Goal: Information Seeking & Learning: Understand process/instructions

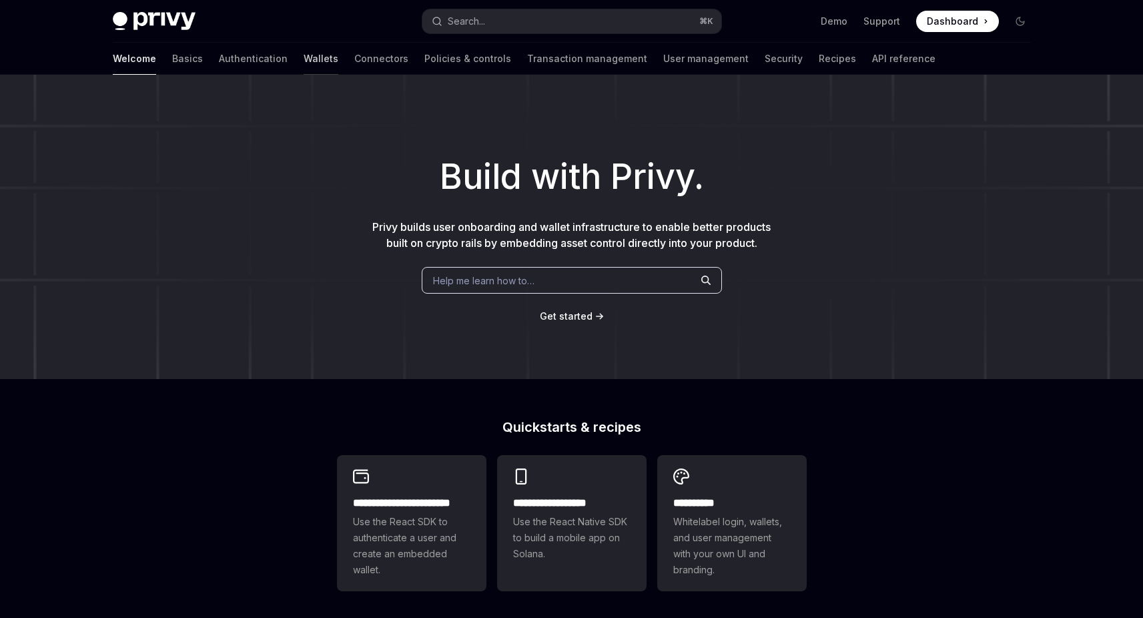
click at [304, 60] on link "Wallets" at bounding box center [321, 59] width 35 height 32
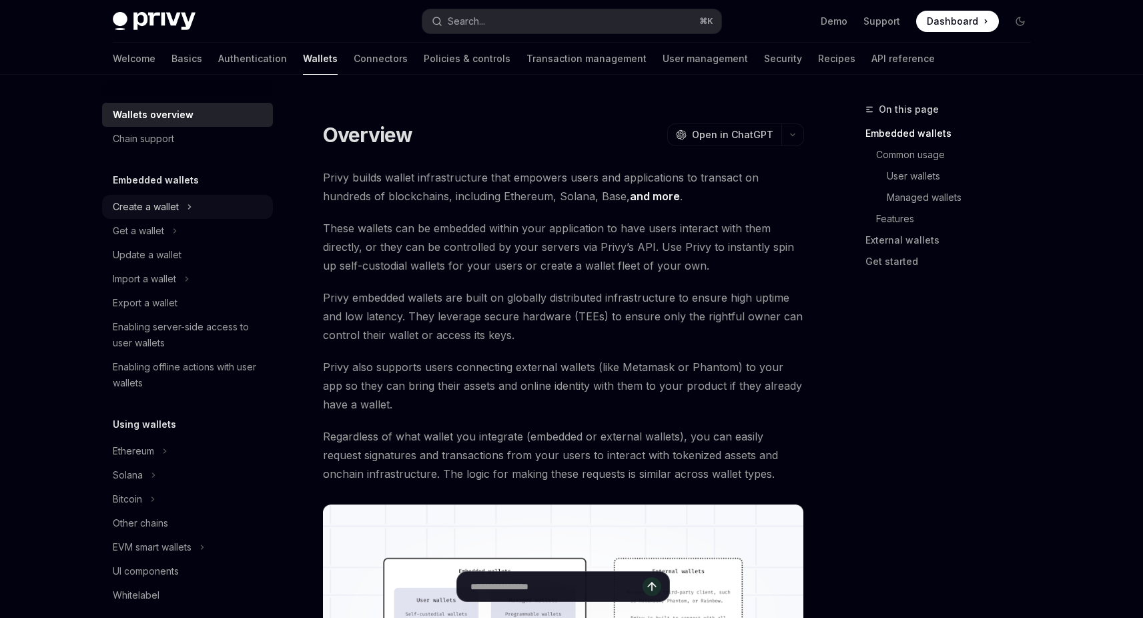
click at [187, 210] on icon "Toggle Create a wallet section" at bounding box center [189, 207] width 5 height 16
type textarea "*"
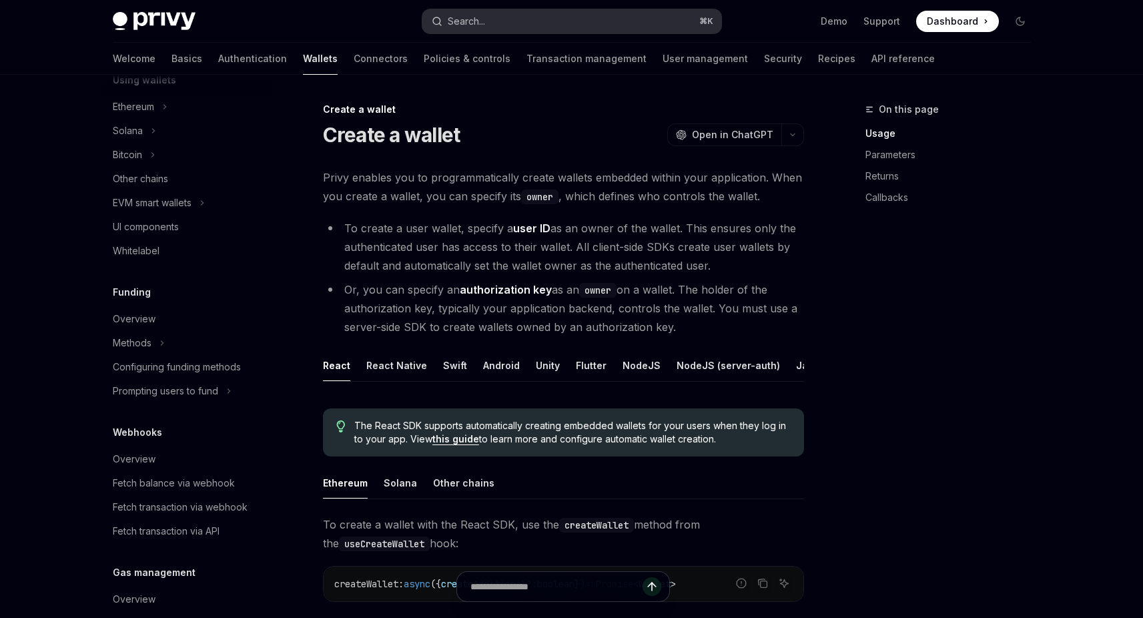
click at [486, 22] on button "Search... ⌘ K" at bounding box center [571, 21] width 299 height 24
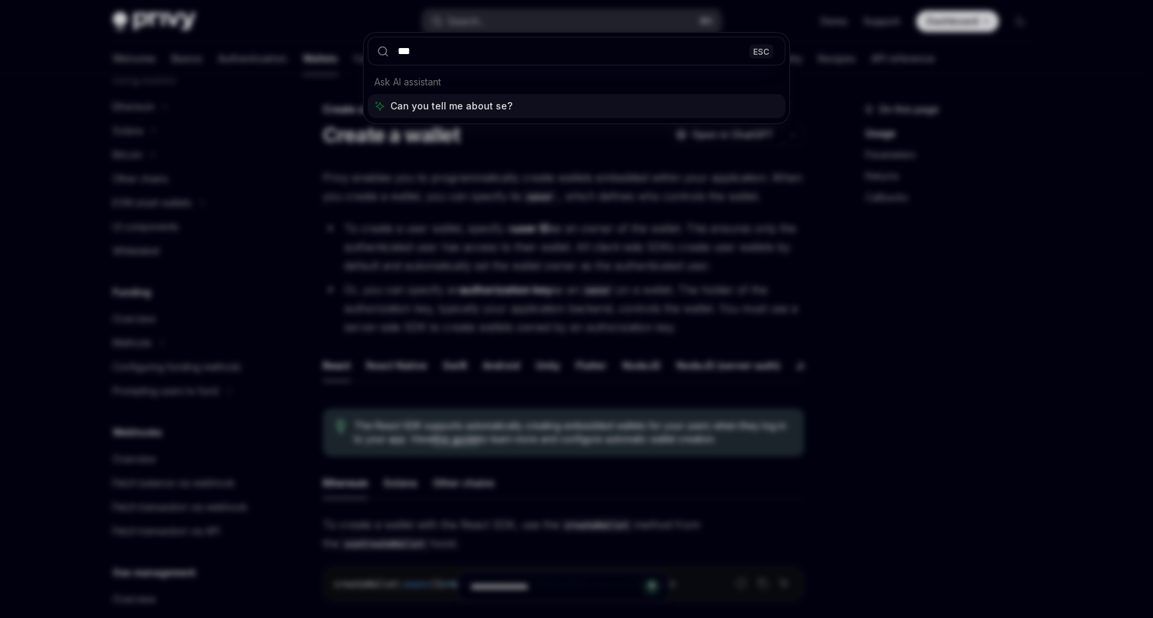
type input "****"
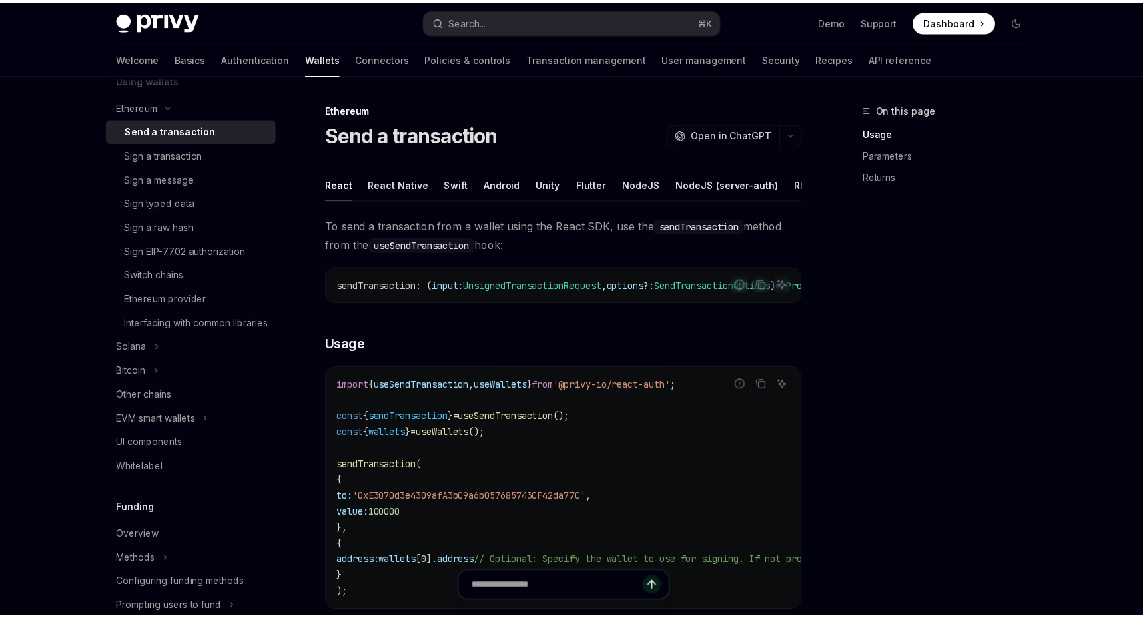
scroll to position [75, 0]
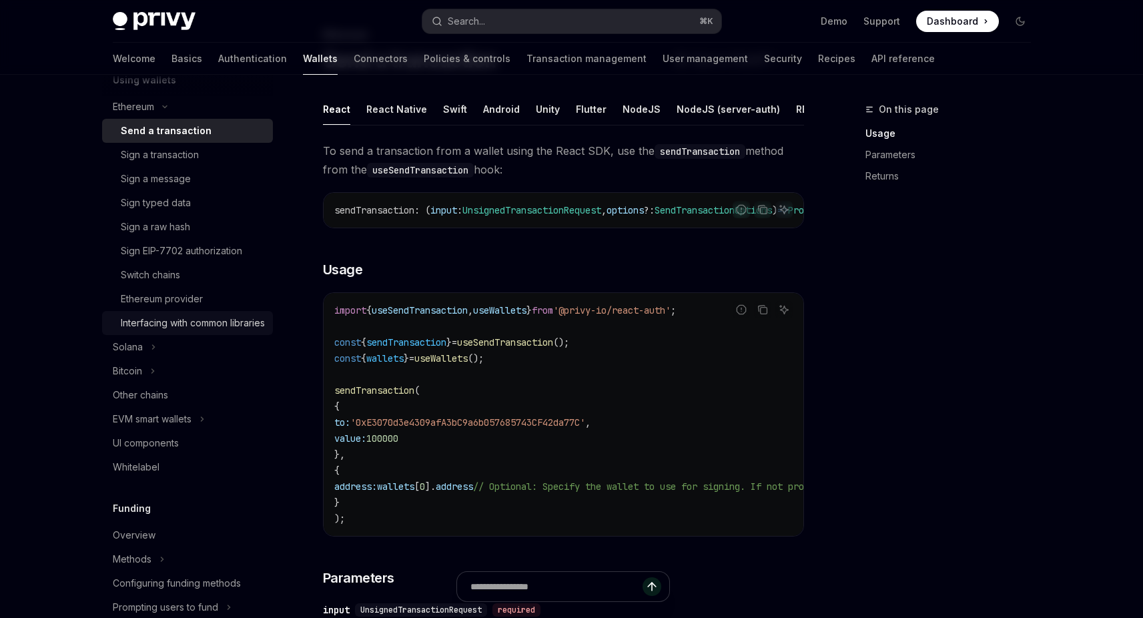
click at [137, 331] on div "Interfacing with common libraries" at bounding box center [193, 323] width 144 height 16
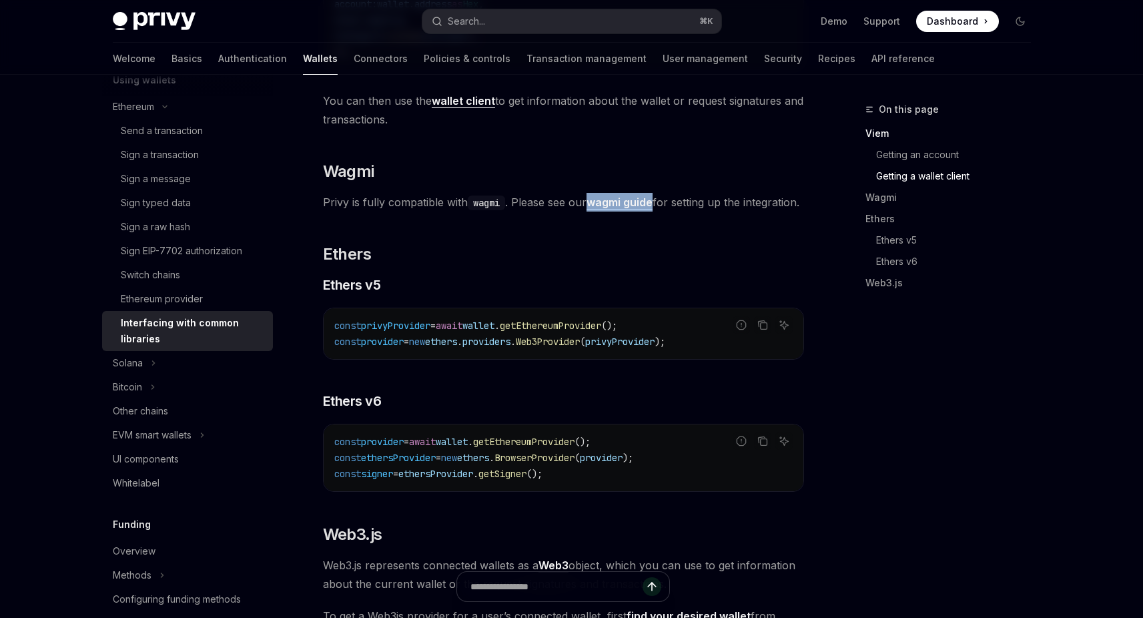
scroll to position [1427, 0]
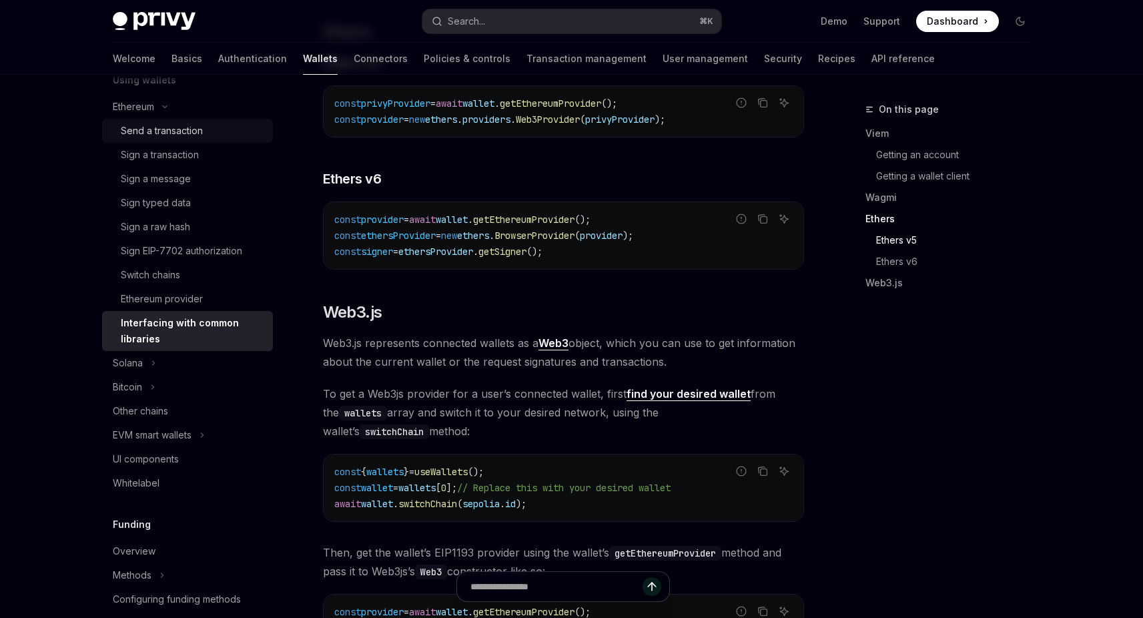
click at [157, 135] on div "Send a transaction" at bounding box center [162, 131] width 82 height 16
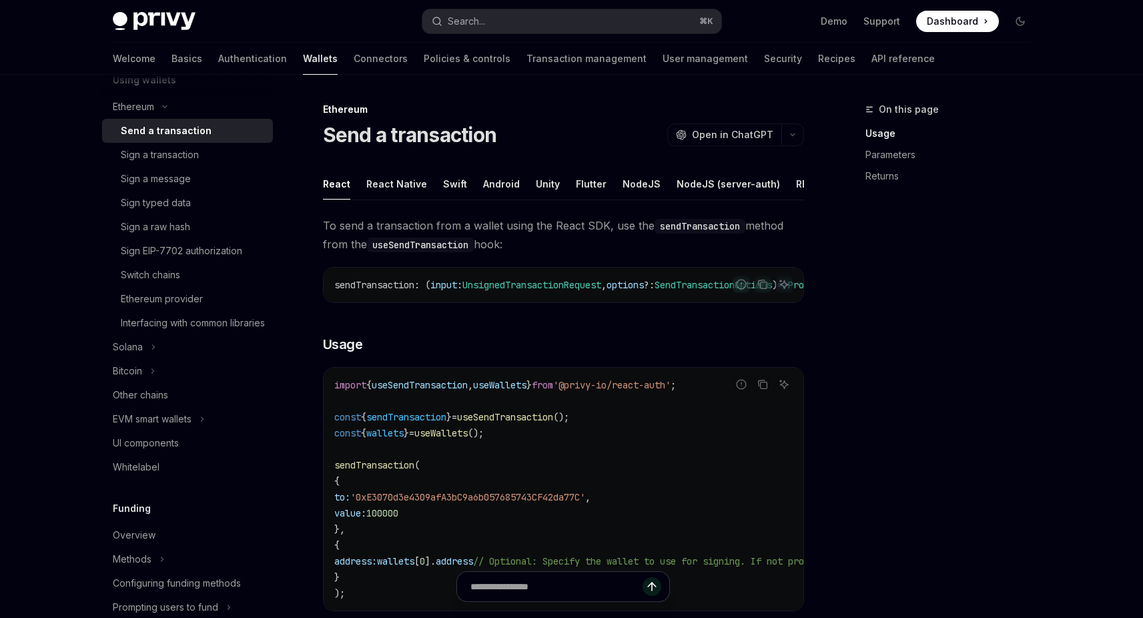
type textarea "*"
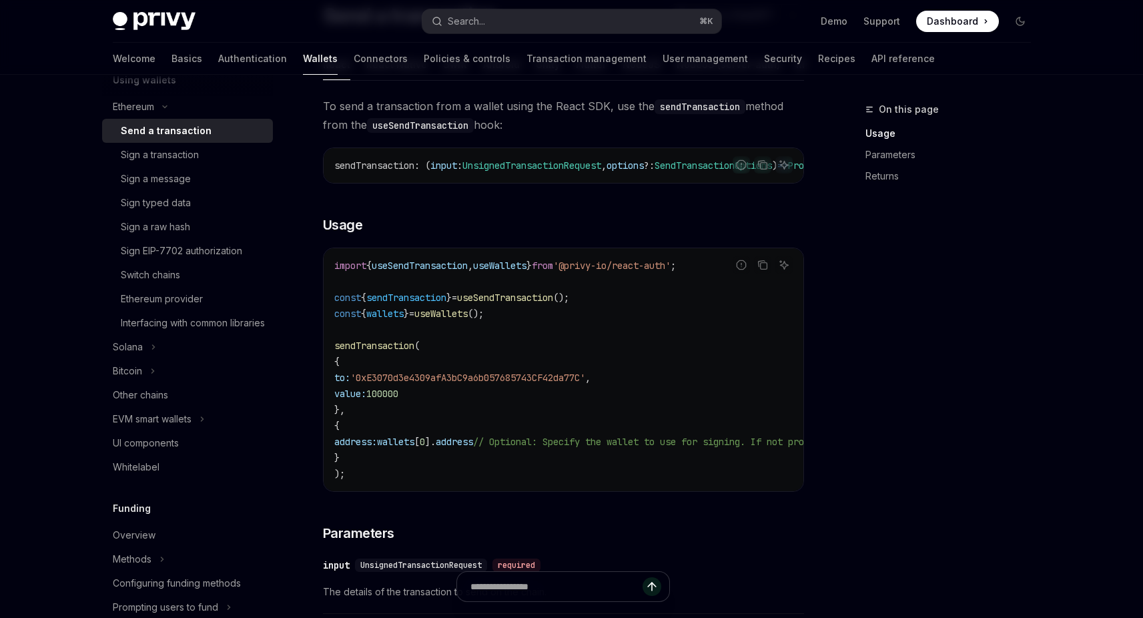
scroll to position [205, 0]
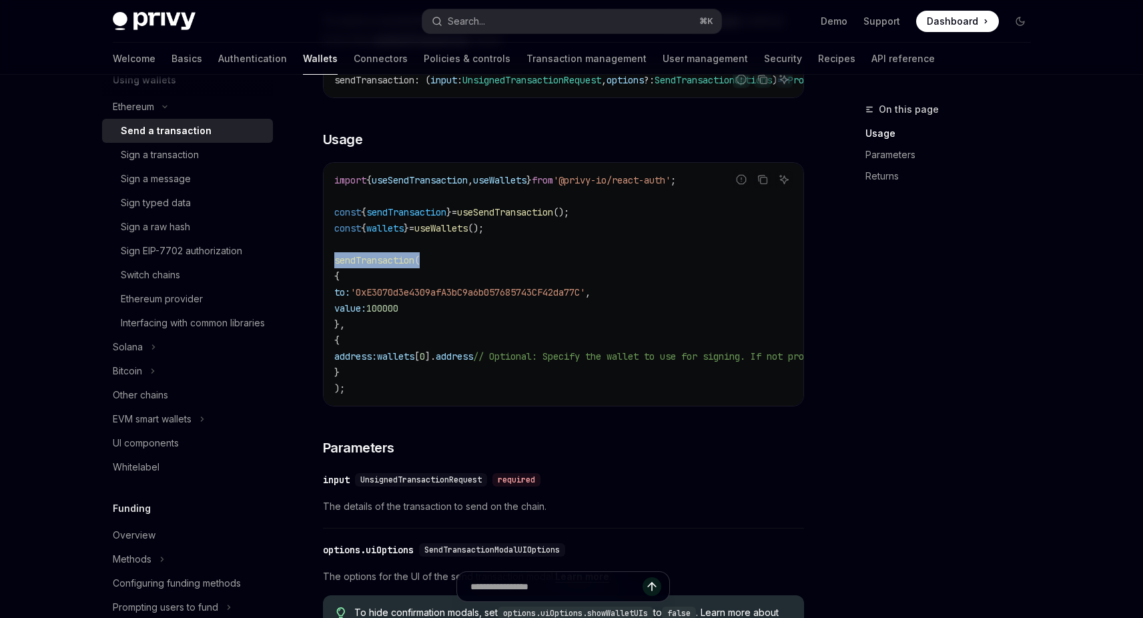
drag, startPoint x: 438, startPoint y: 278, endPoint x: 329, endPoint y: 280, distance: 109.5
click at [329, 280] on div "import { useSendTransaction , useWallets } from '@privy-io/react-auth' ; const …" at bounding box center [564, 284] width 480 height 243
